Goal: Navigation & Orientation: Find specific page/section

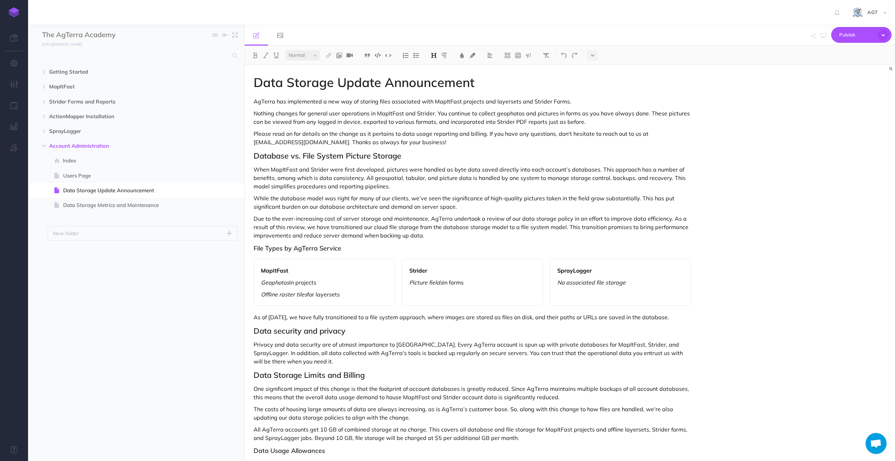
select select "null"
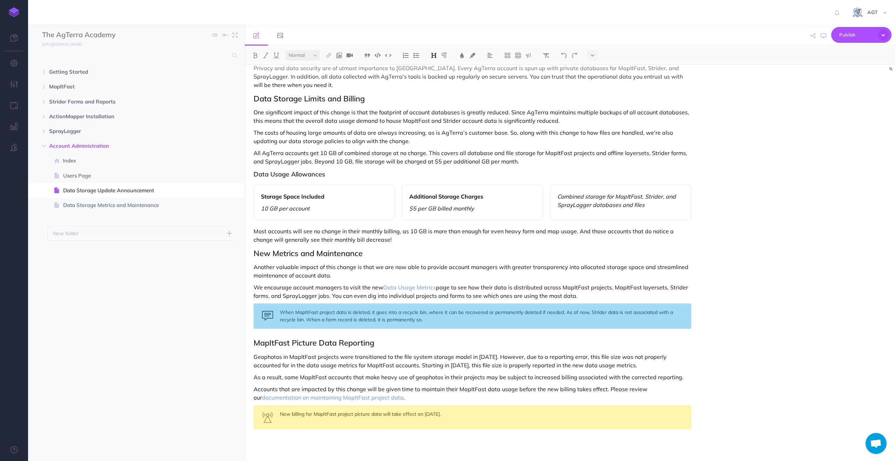
drag, startPoint x: 0, startPoint y: 0, endPoint x: 14, endPoint y: 11, distance: 18.0
click at [14, 11] on img at bounding box center [14, 12] width 11 height 10
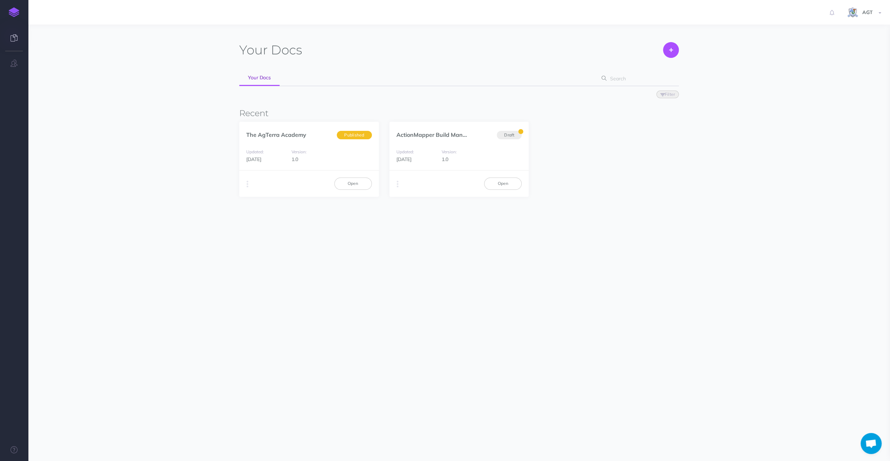
click at [172, 221] on section "Your Docs Create Import Your Docs Filter Status Published Drafts Recent The AgT…" at bounding box center [459, 168] width 862 height 286
click at [346, 183] on link "Open" at bounding box center [353, 183] width 38 height 12
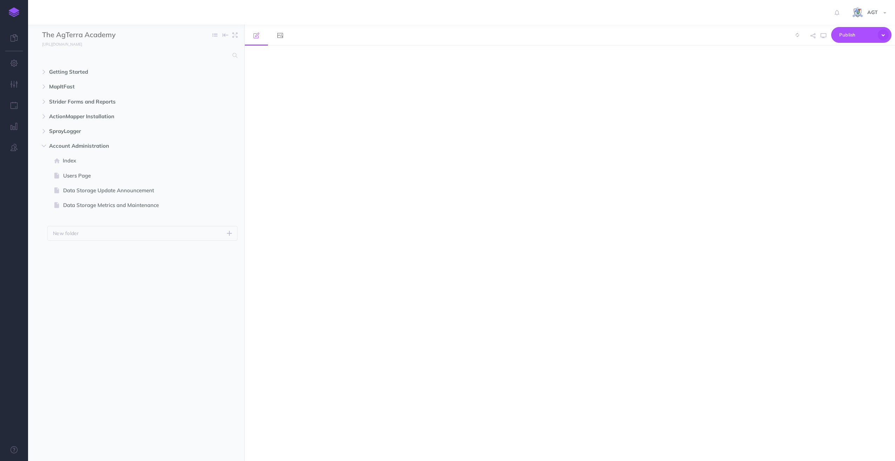
select select "null"
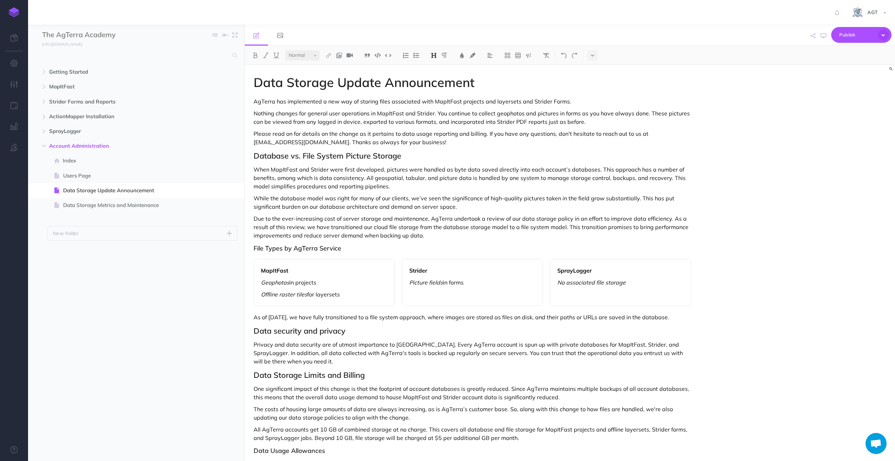
click at [187, 1] on div "AGT Settings Account Settings Teams Create Team Support Documentation Contact U…" at bounding box center [447, 12] width 884 height 25
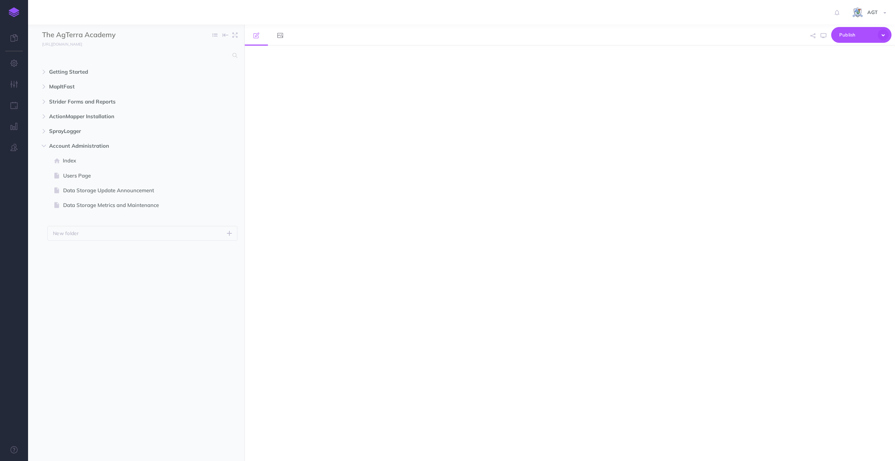
select select "null"
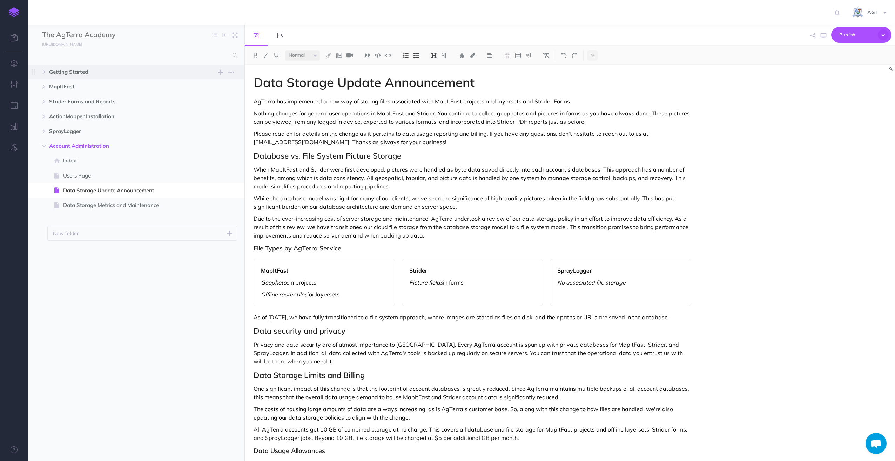
click at [65, 70] on span "Getting Started" at bounding box center [121, 72] width 144 height 8
select select "null"
